Goal: Use online tool/utility: Utilize a website feature to perform a specific function

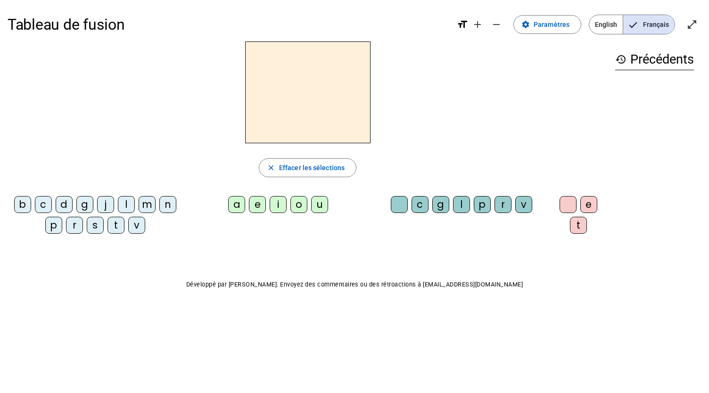
click at [94, 229] on div "s" at bounding box center [95, 225] width 17 height 17
click at [277, 212] on div "i" at bounding box center [278, 204] width 17 height 17
click at [172, 202] on div "n" at bounding box center [167, 204] width 17 height 17
click at [255, 203] on div "e" at bounding box center [257, 204] width 17 height 17
click at [92, 224] on div "s" at bounding box center [95, 225] width 17 height 17
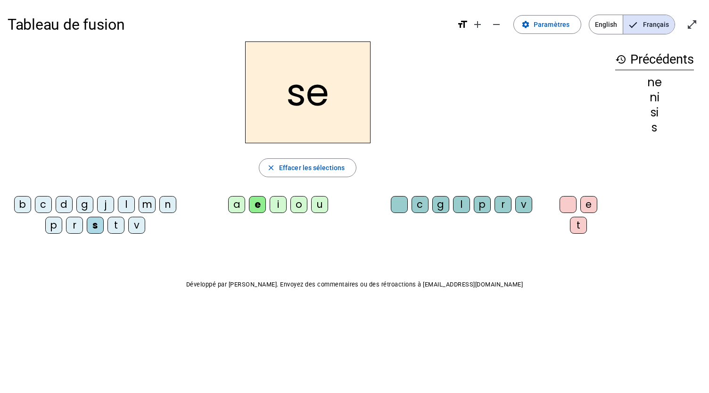
click at [107, 226] on div "t" at bounding box center [115, 225] width 17 height 17
click at [61, 205] on div "d" at bounding box center [64, 204] width 17 height 17
click at [312, 209] on div "u" at bounding box center [319, 204] width 17 height 17
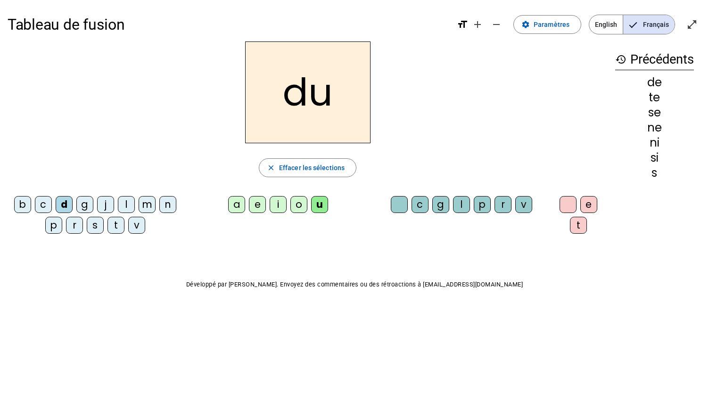
click at [96, 220] on div "s" at bounding box center [95, 225] width 17 height 17
click at [126, 198] on div "l" at bounding box center [126, 204] width 17 height 17
click at [120, 228] on div "t" at bounding box center [115, 225] width 17 height 17
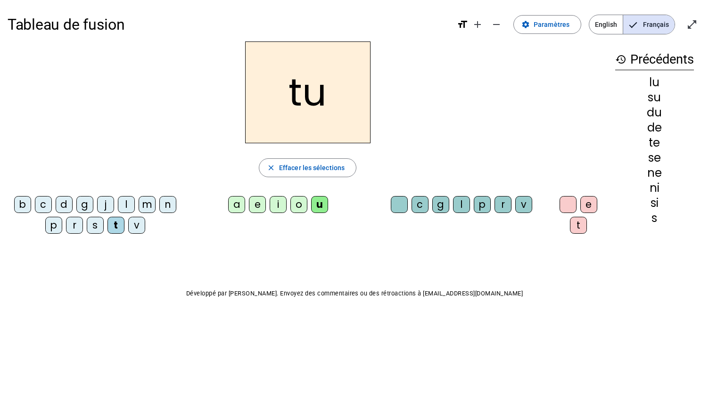
click at [240, 209] on div "a" at bounding box center [236, 204] width 17 height 17
click at [90, 221] on div "s" at bounding box center [95, 225] width 17 height 17
click at [140, 208] on div "m" at bounding box center [147, 204] width 17 height 17
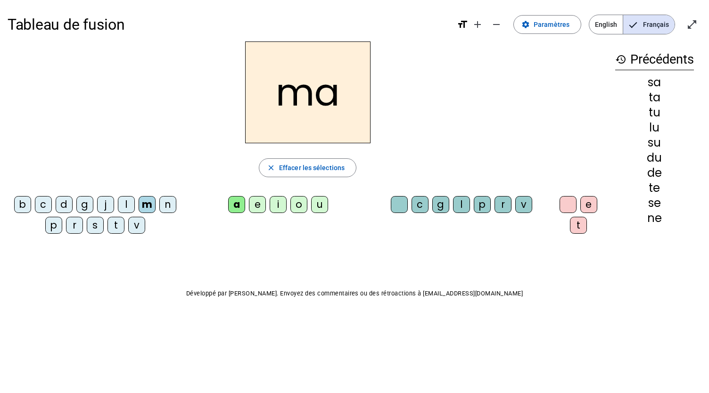
click at [260, 205] on div "e" at bounding box center [257, 204] width 17 height 17
click at [66, 206] on div "d" at bounding box center [64, 204] width 17 height 17
